Goal: Task Accomplishment & Management: Manage account settings

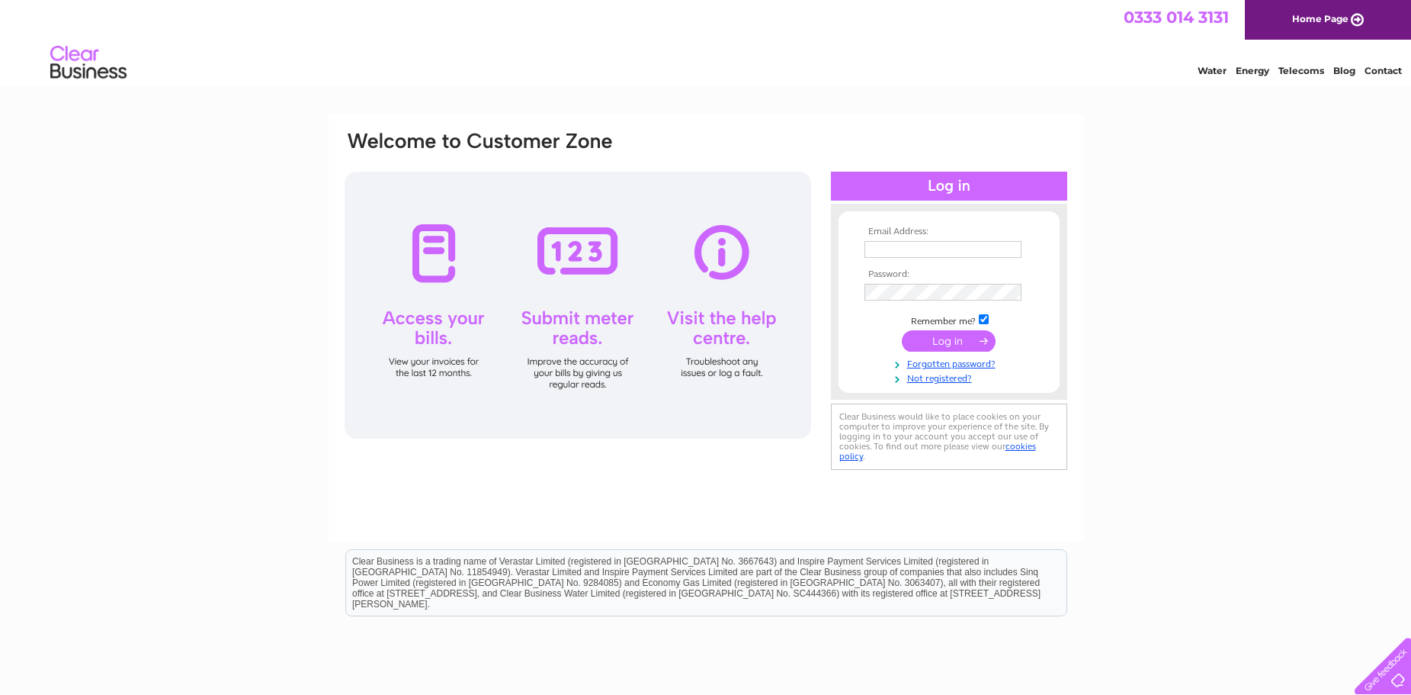
click at [916, 241] on input "text" at bounding box center [943, 249] width 157 height 17
click at [897, 246] on input "text" at bounding box center [944, 250] width 159 height 18
type input "[EMAIL_ADDRESS][DOMAIN_NAME]"
click at [902, 332] on input "submit" at bounding box center [949, 342] width 94 height 21
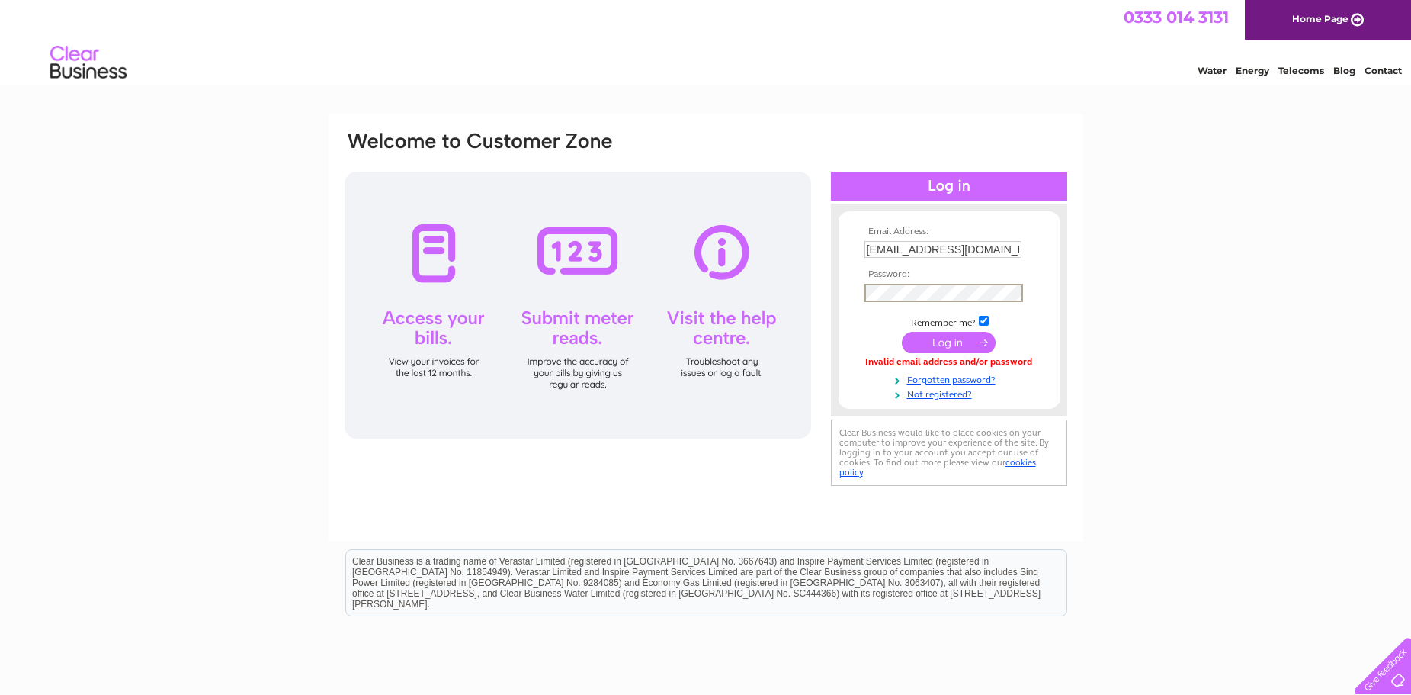
click at [931, 340] on input "submit" at bounding box center [949, 342] width 94 height 21
